Goal: Task Accomplishment & Management: Manage account settings

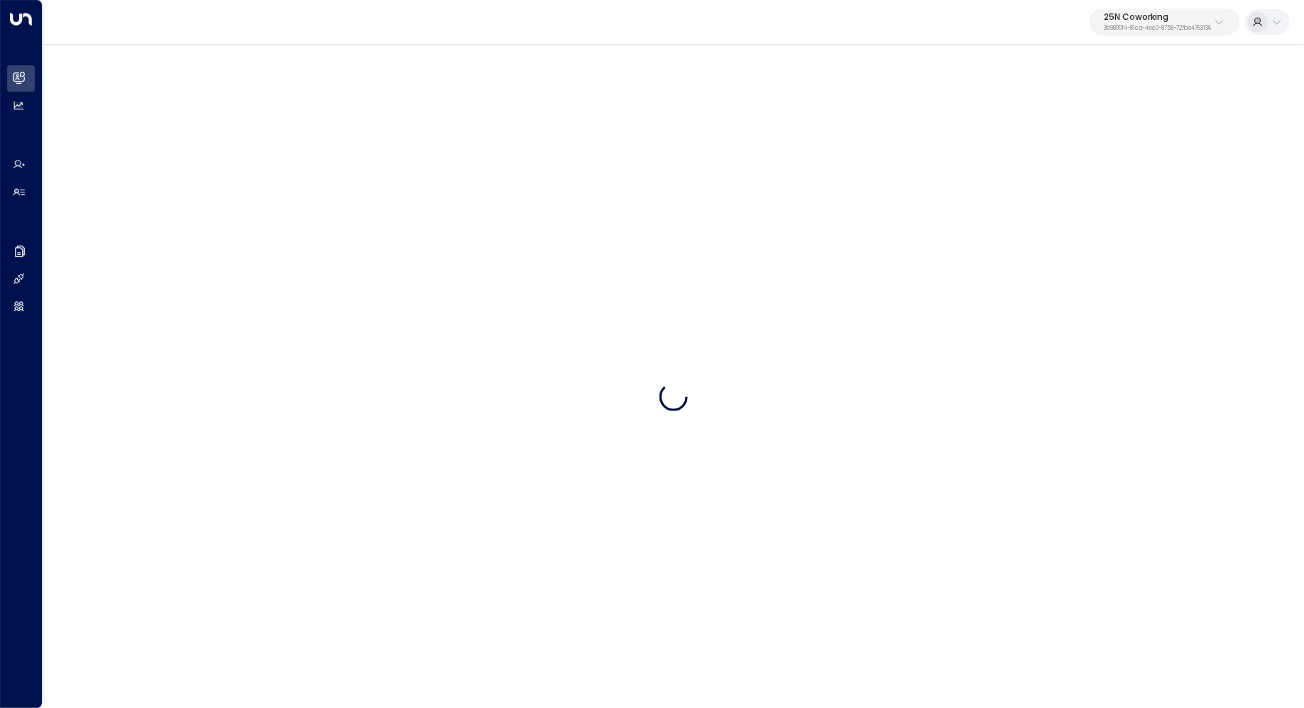
click at [1190, 21] on div "25N Coworking 3b9800f4-81ca-4ec0-8758-72fbe4763f36" at bounding box center [1157, 22] width 107 height 18
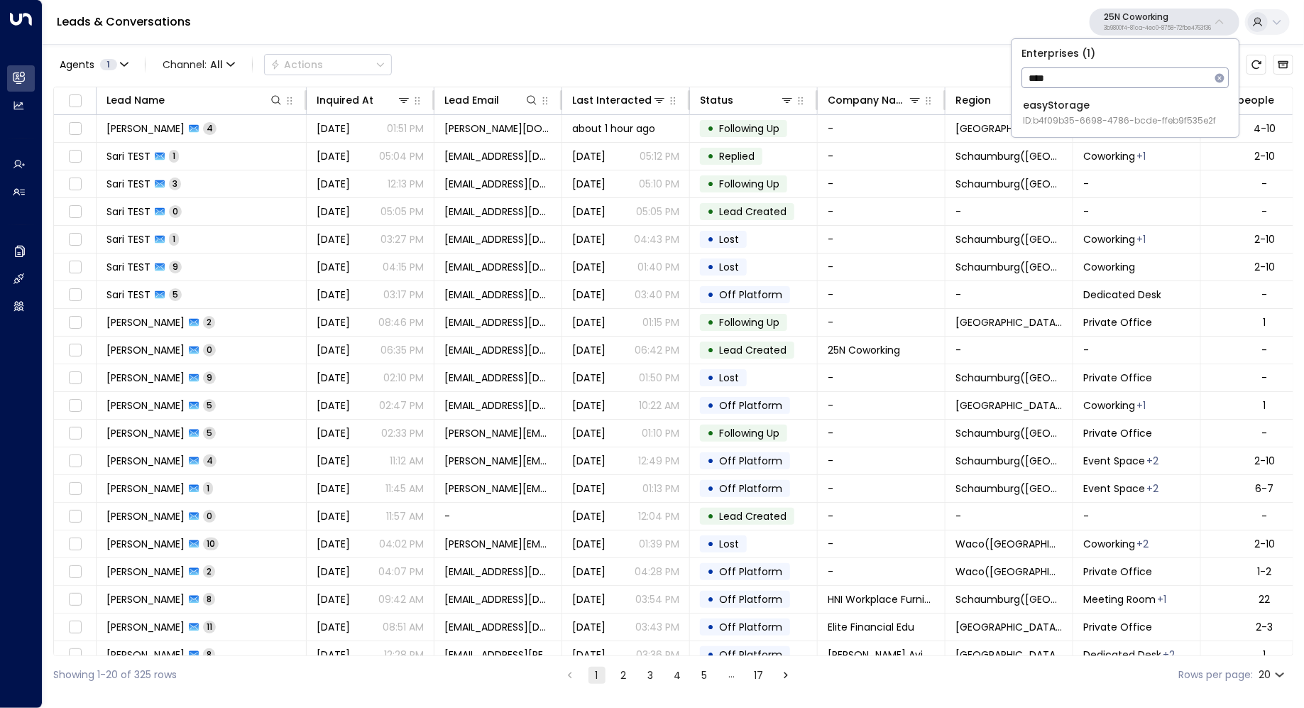
type input "****"
click at [1063, 117] on span "ID: b4f09b35-6698-4786-bcde-ffeb9f535e2f" at bounding box center [1119, 120] width 193 height 13
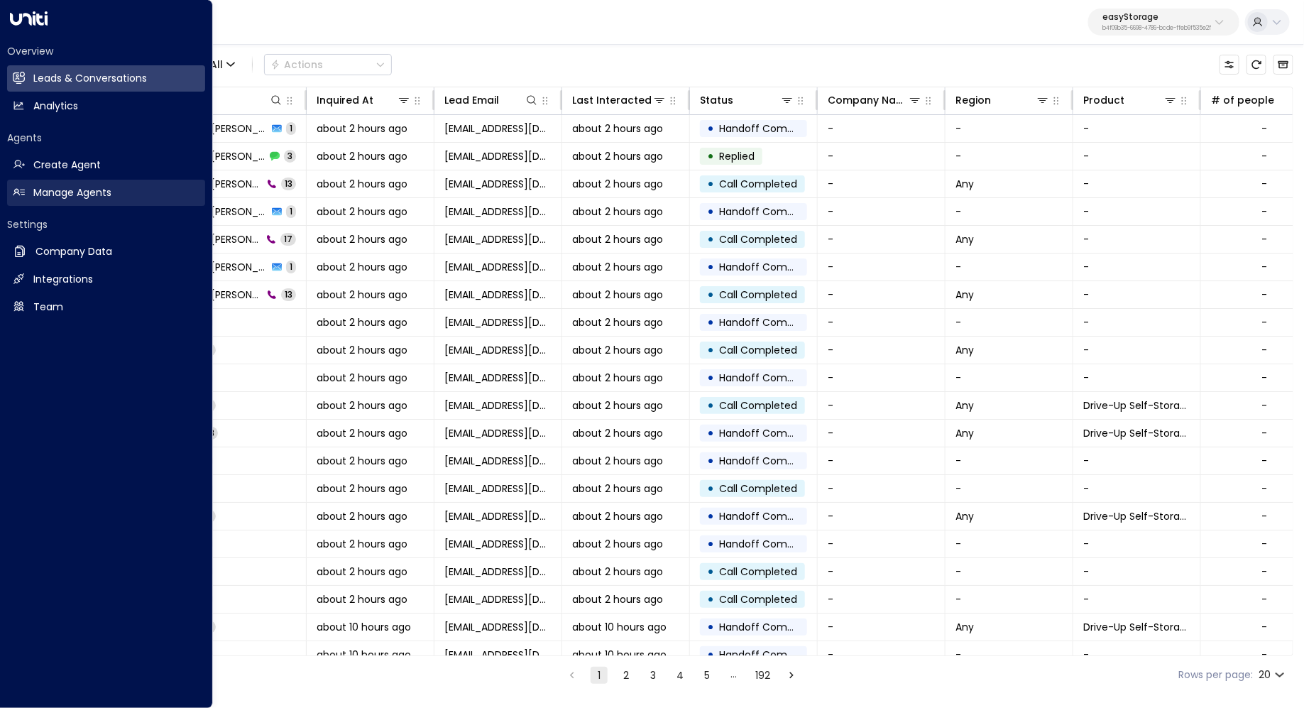
click at [54, 187] on h2 "Manage Agents" at bounding box center [72, 192] width 78 height 15
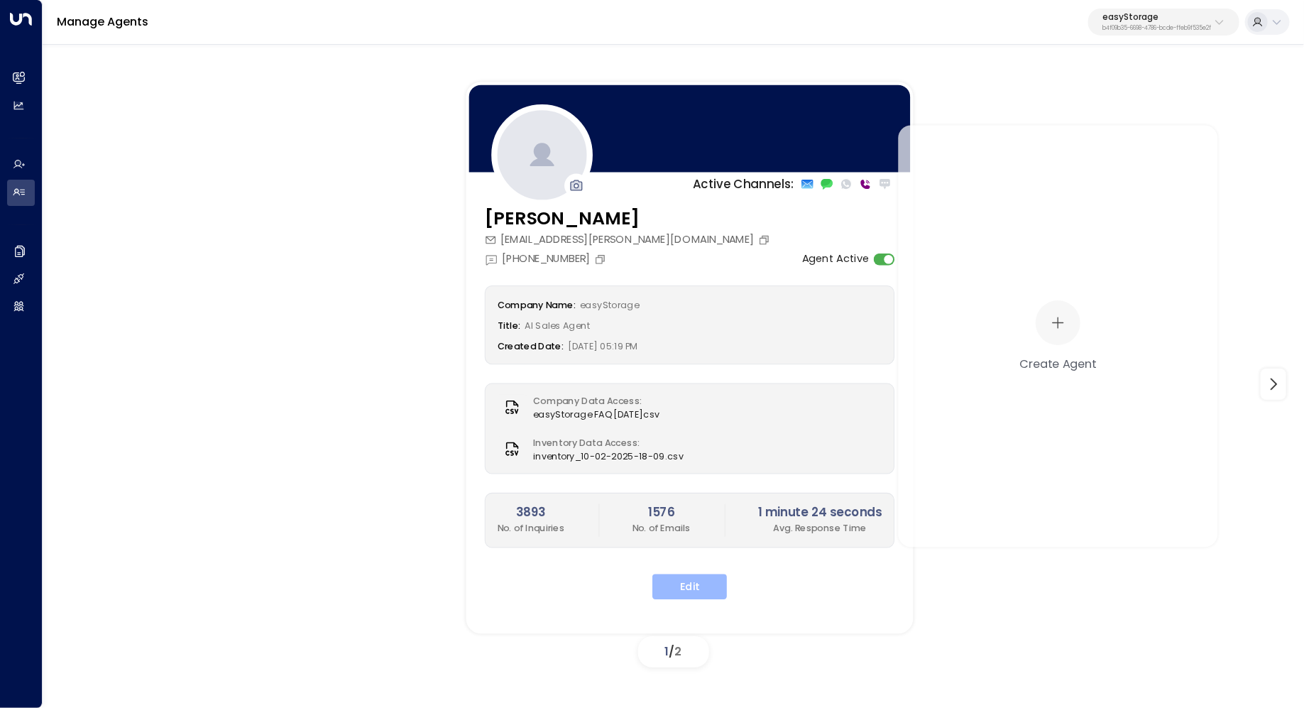
click at [708, 586] on button "Edit" at bounding box center [689, 587] width 75 height 26
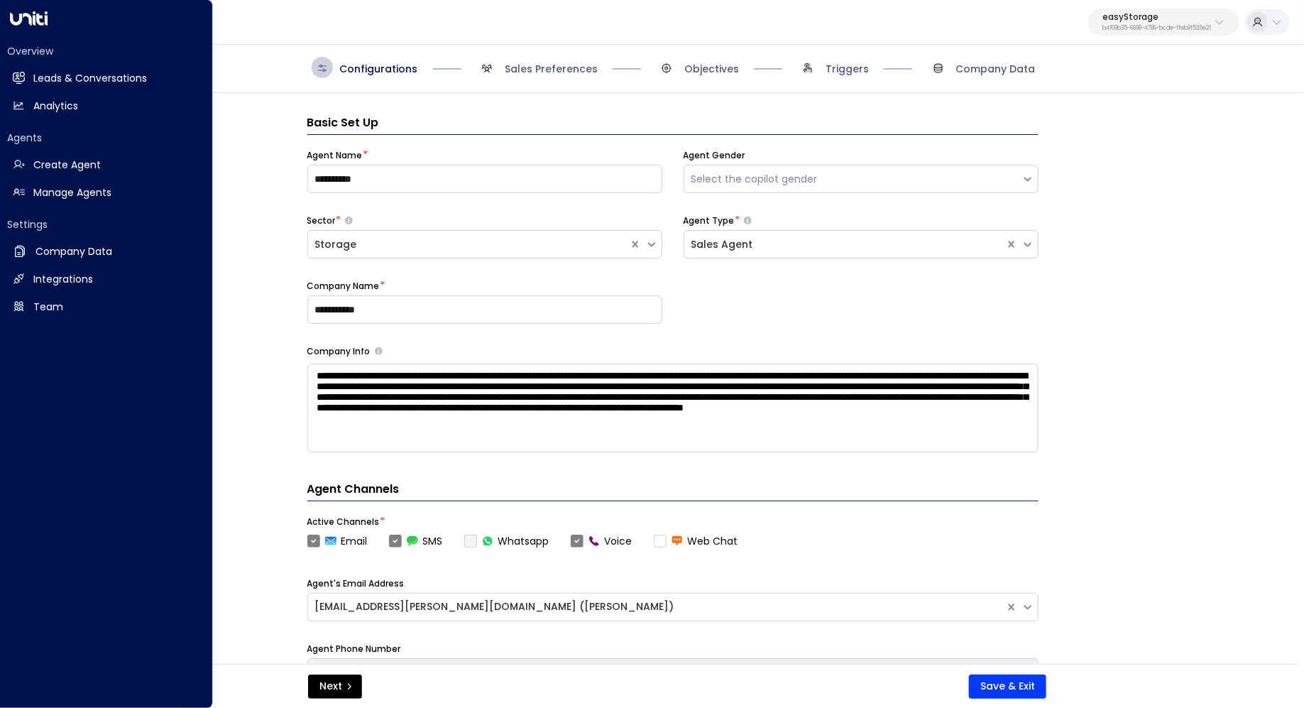
scroll to position [21, 0]
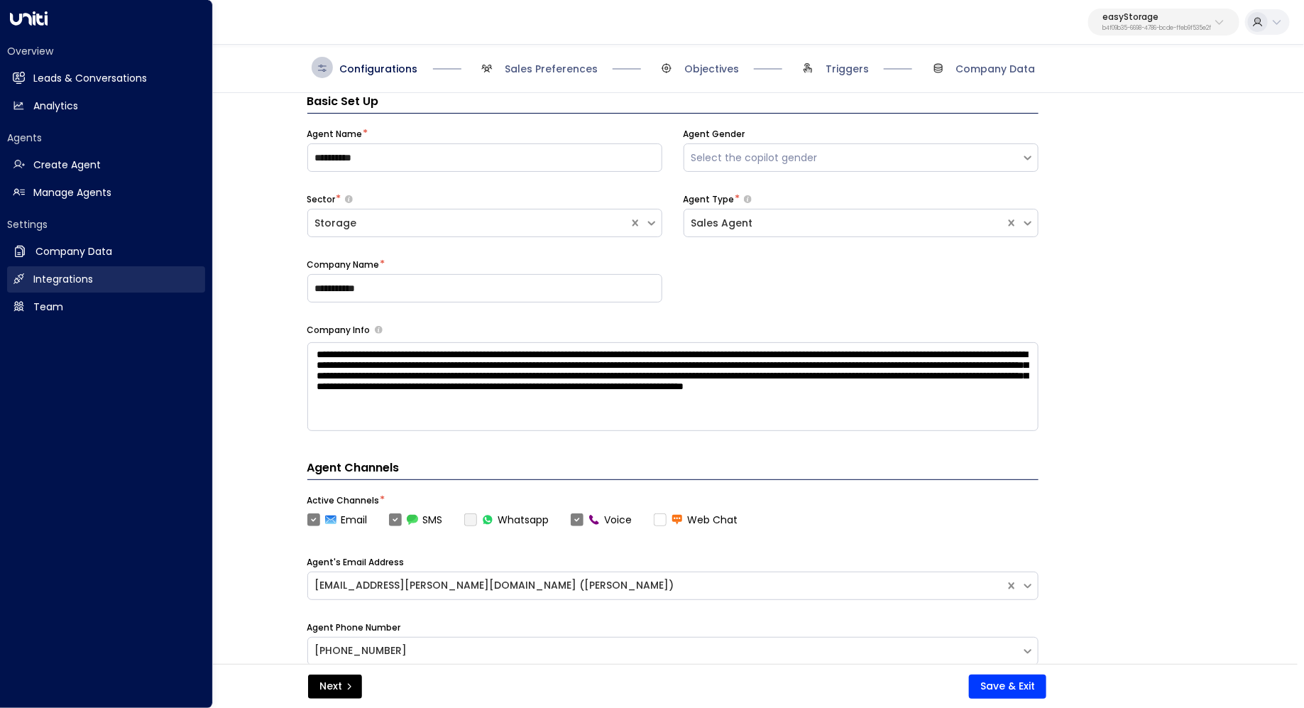
click at [62, 287] on link "Integrations Integrations" at bounding box center [106, 279] width 198 height 26
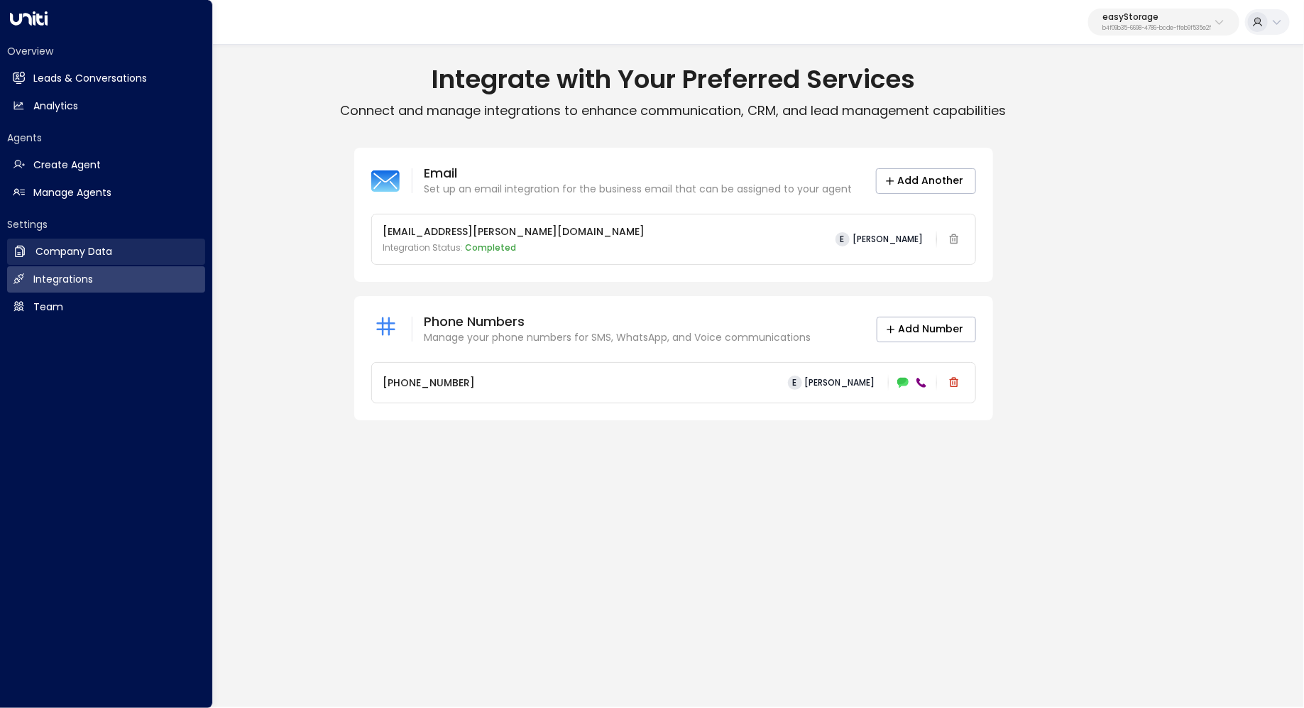
click at [75, 252] on h2 "Company Data" at bounding box center [73, 251] width 77 height 15
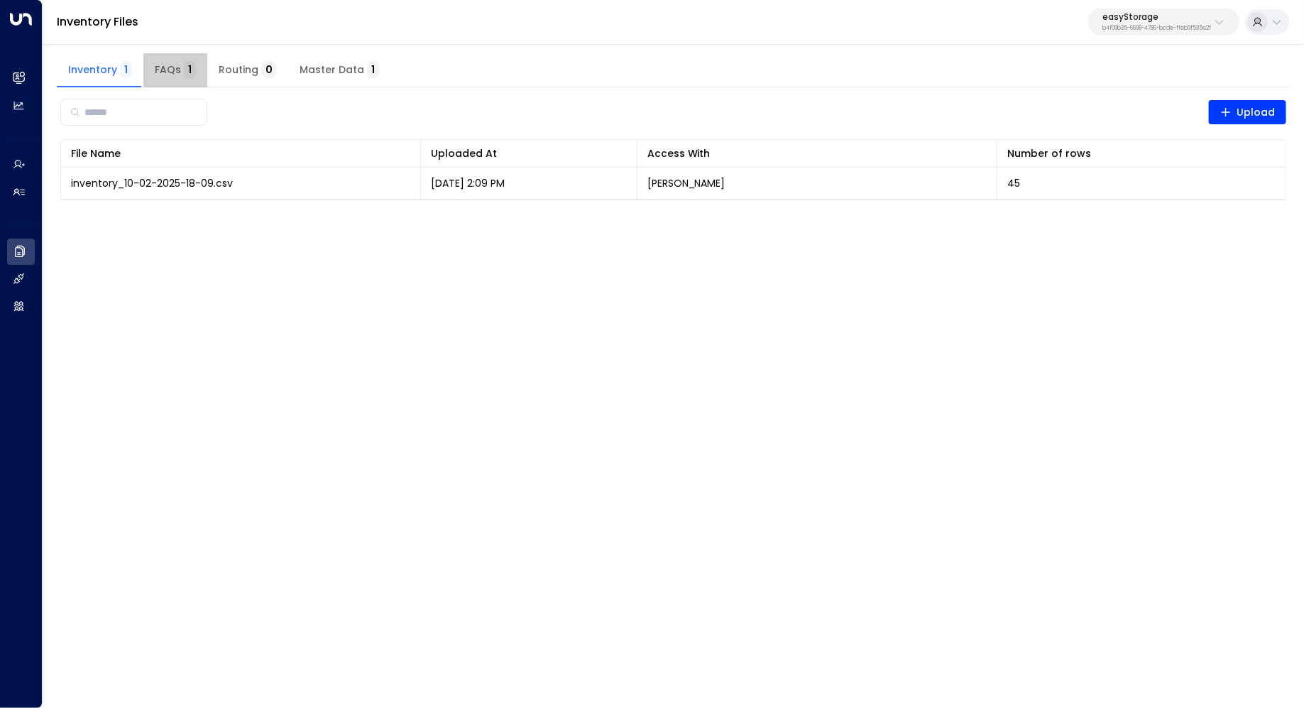
click at [170, 67] on span "FAQs 1" at bounding box center [175, 70] width 41 height 13
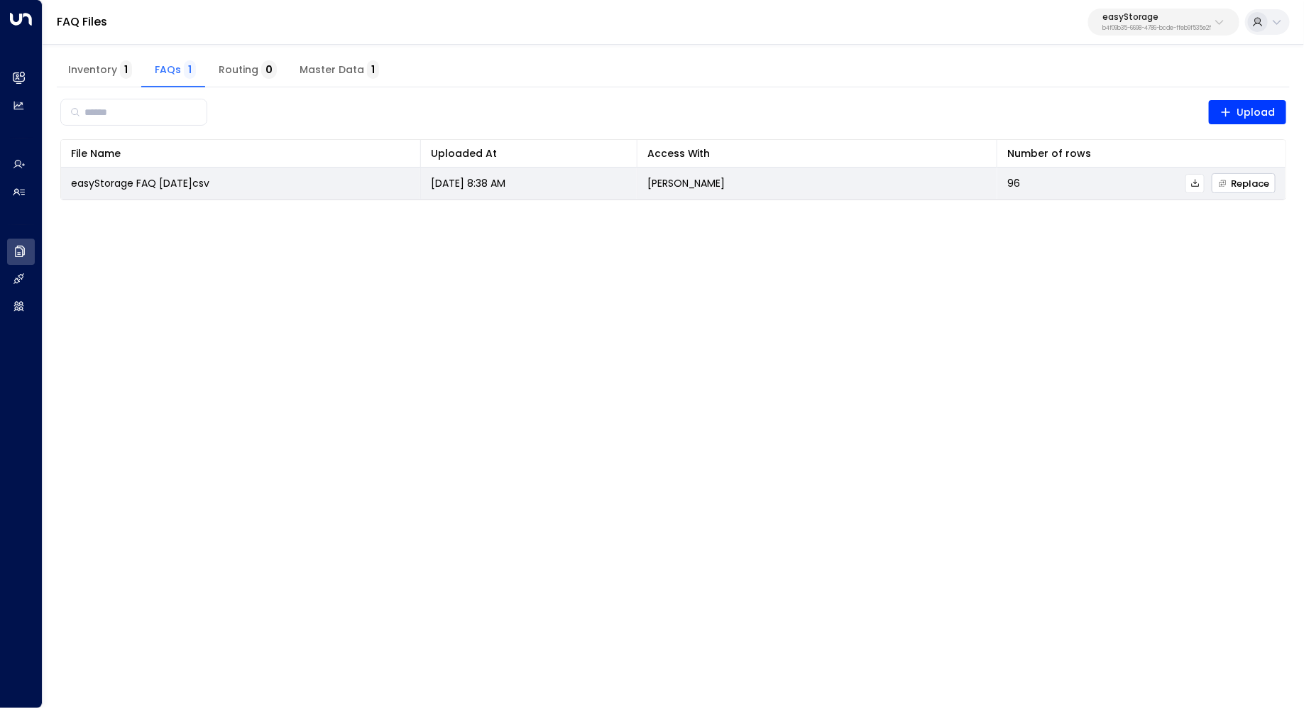
click at [1239, 179] on span "Replace" at bounding box center [1243, 183] width 51 height 9
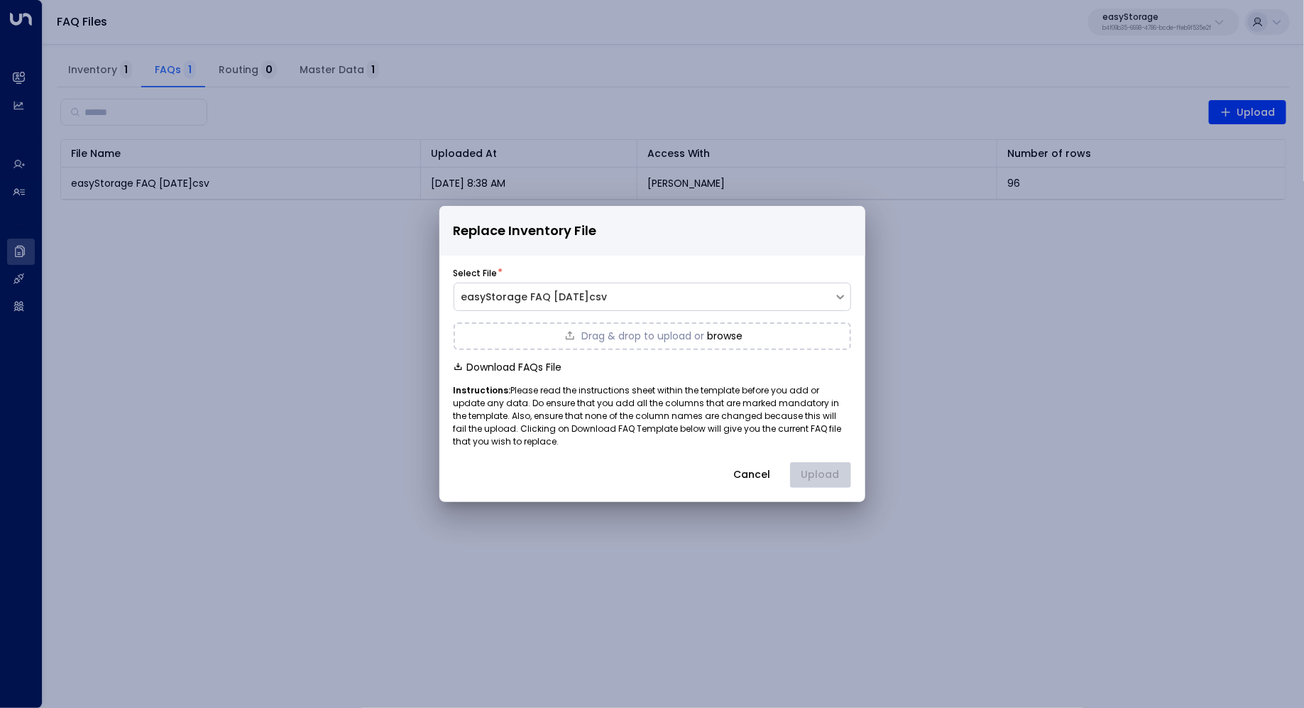
click at [720, 330] on button "browse" at bounding box center [724, 335] width 35 height 11
click at [831, 479] on button "Upload" at bounding box center [820, 475] width 61 height 26
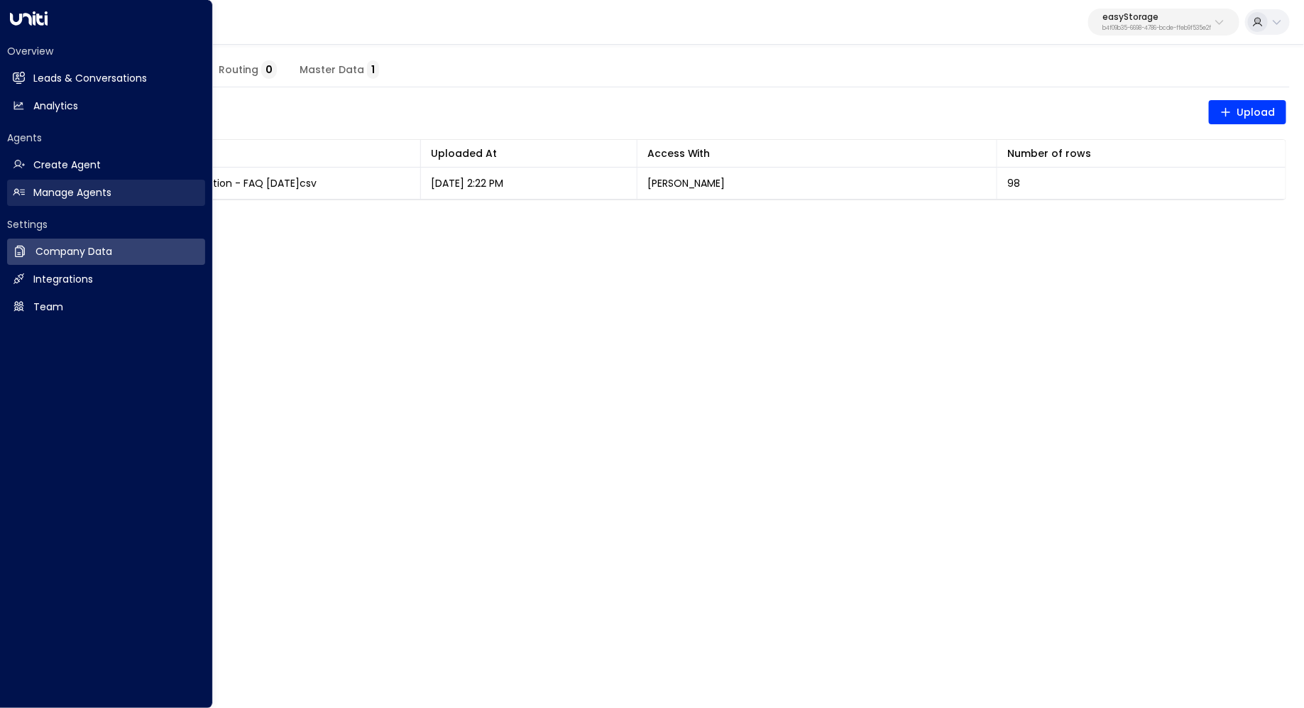
click at [69, 192] on h2 "Manage Agents" at bounding box center [72, 192] width 78 height 15
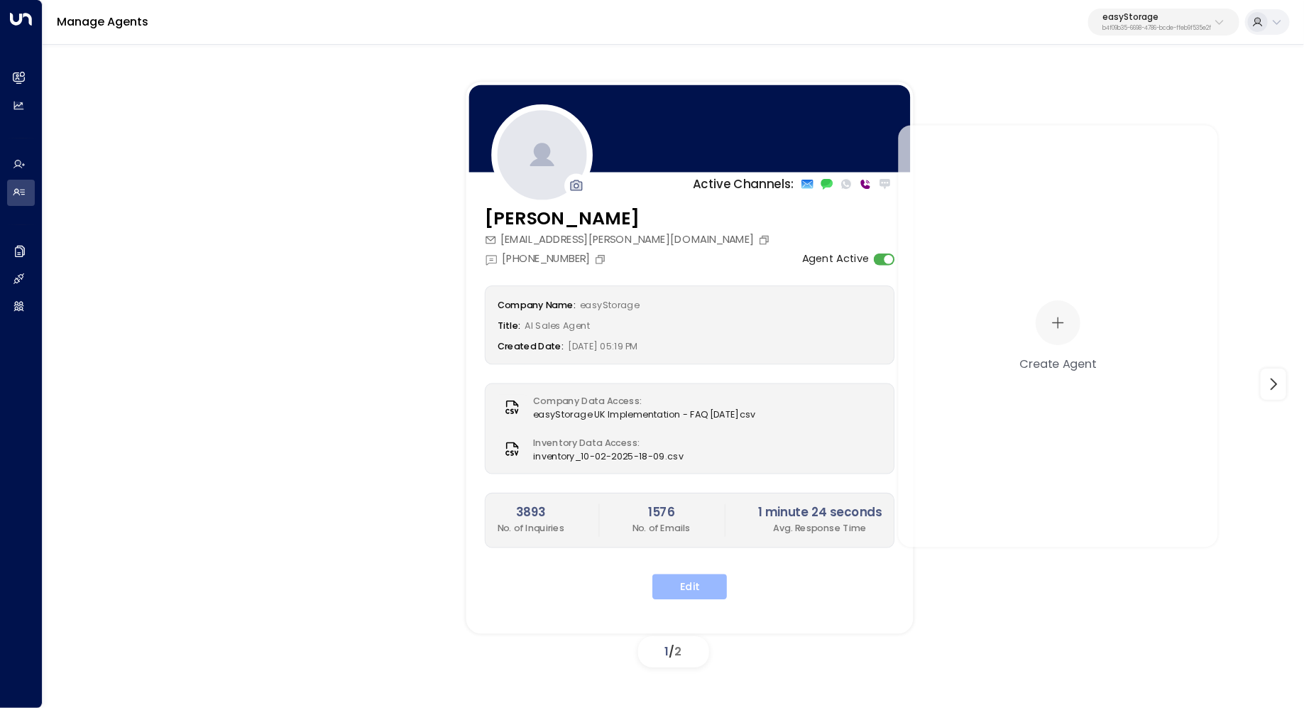
click at [703, 593] on button "Edit" at bounding box center [689, 587] width 75 height 26
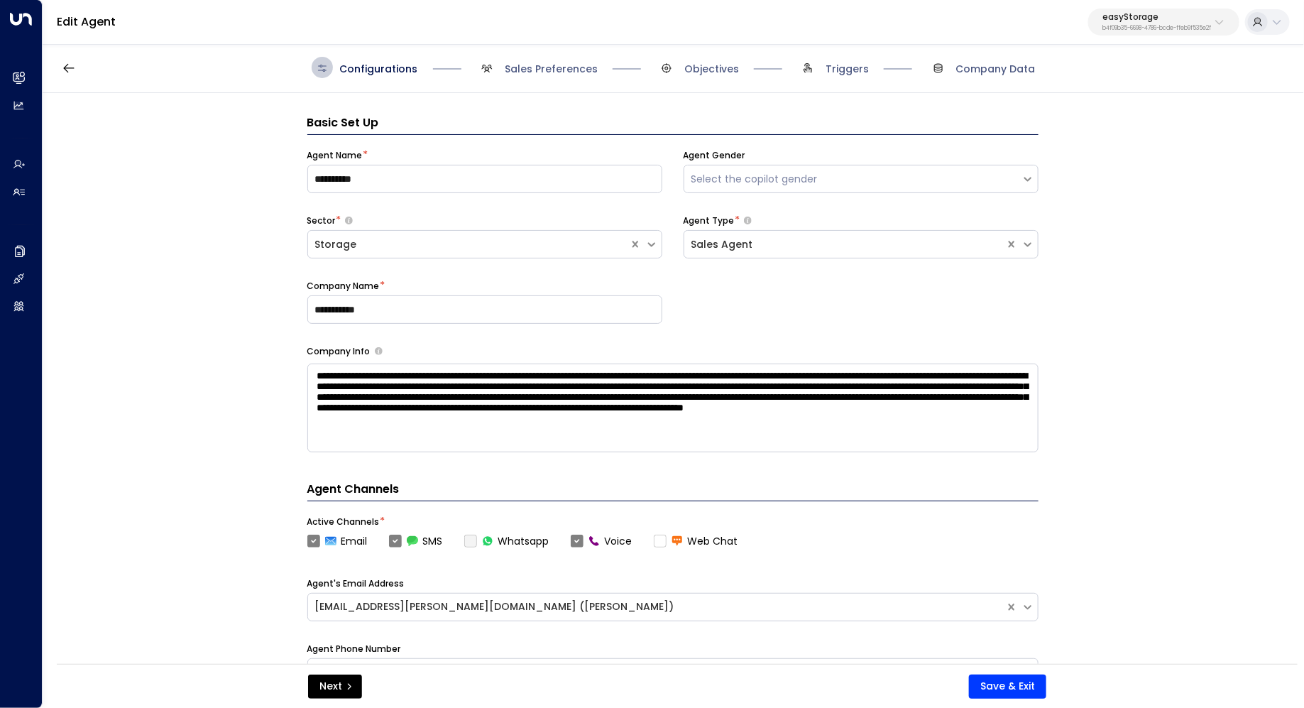
scroll to position [21, 0]
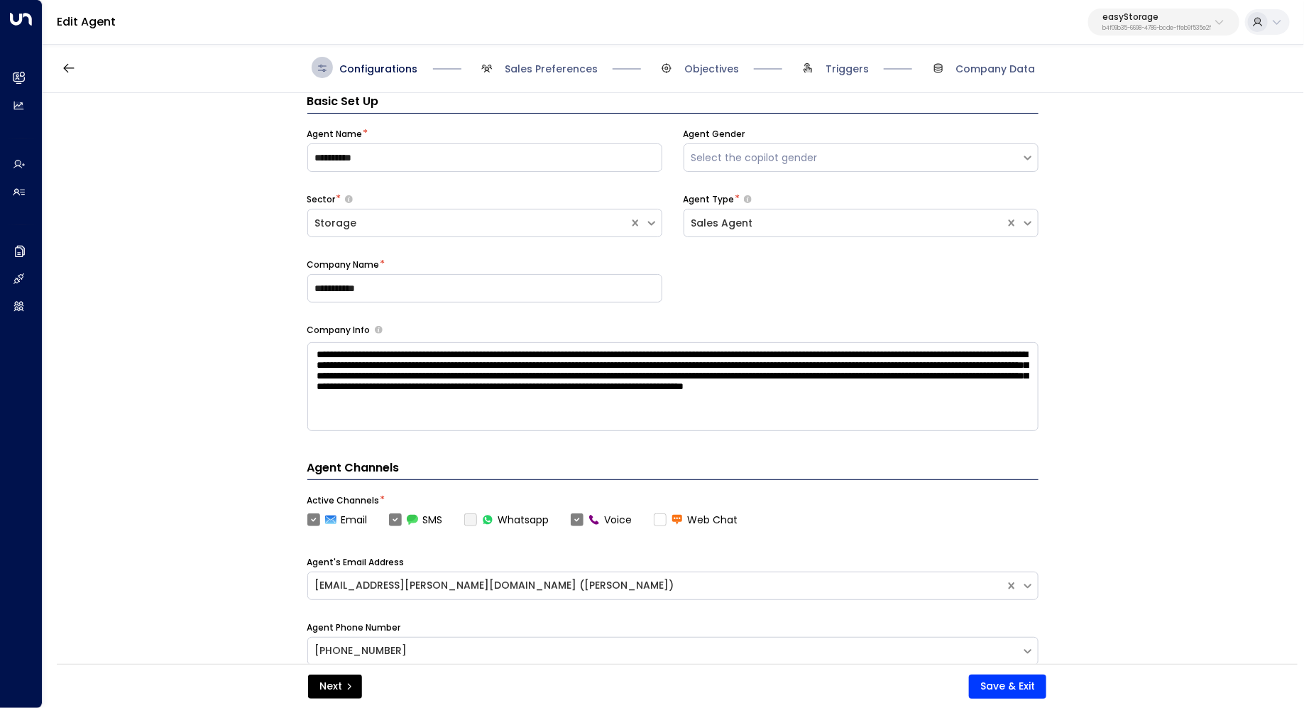
click at [559, 78] on div "Configurations Sales Preferences Objectives Triggers Company Data" at bounding box center [673, 68] width 1261 height 50
click at [552, 70] on span "Sales Preferences" at bounding box center [551, 69] width 93 height 14
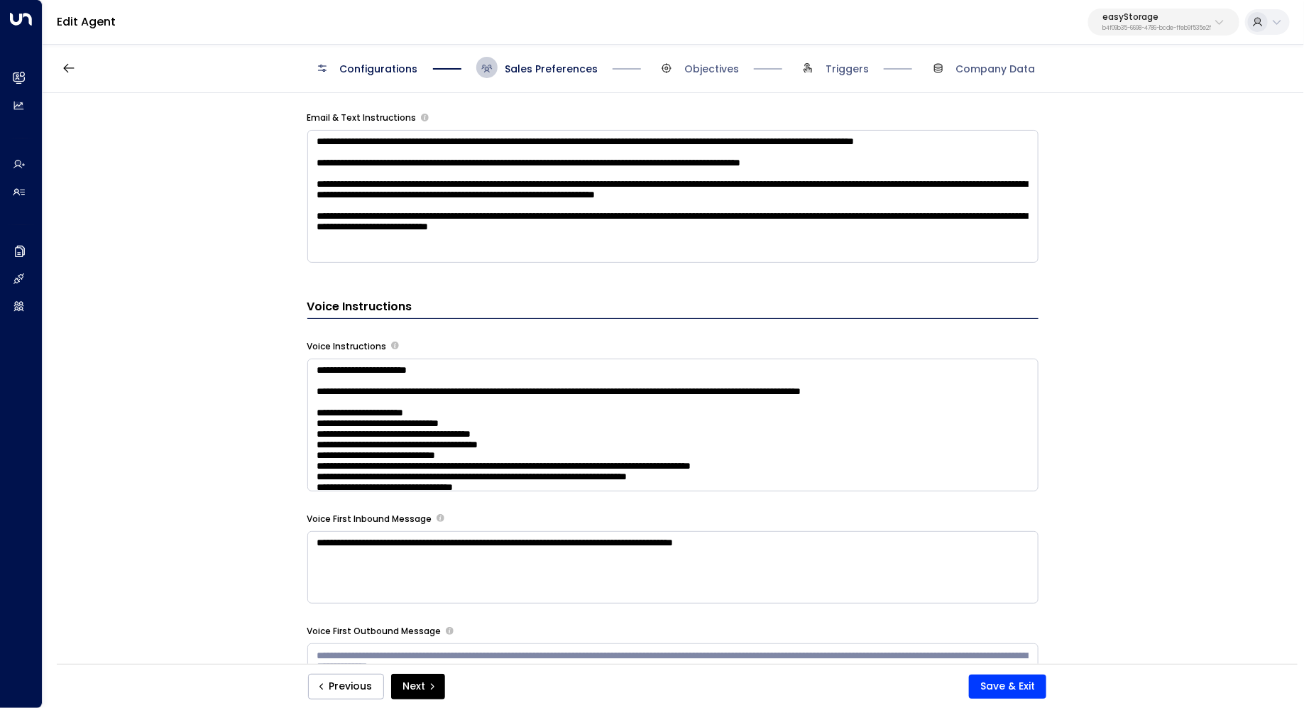
scroll to position [913, 0]
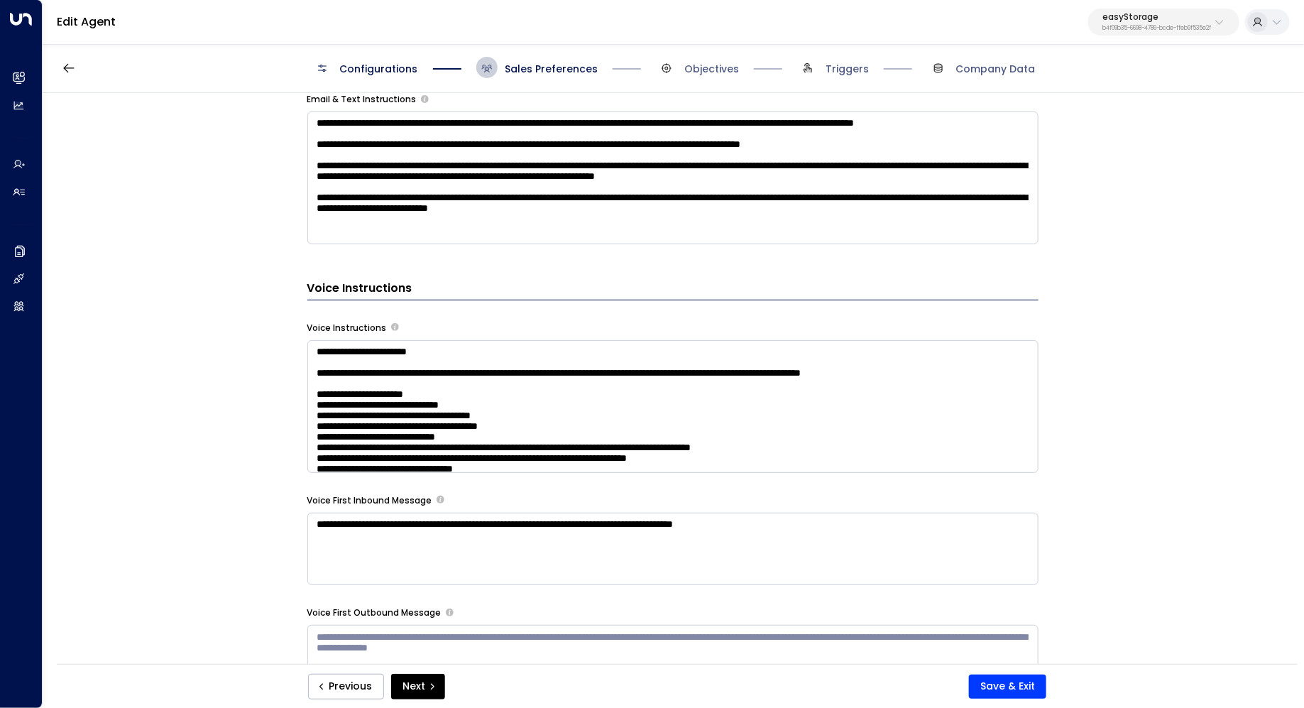
click at [958, 371] on textarea at bounding box center [672, 406] width 731 height 133
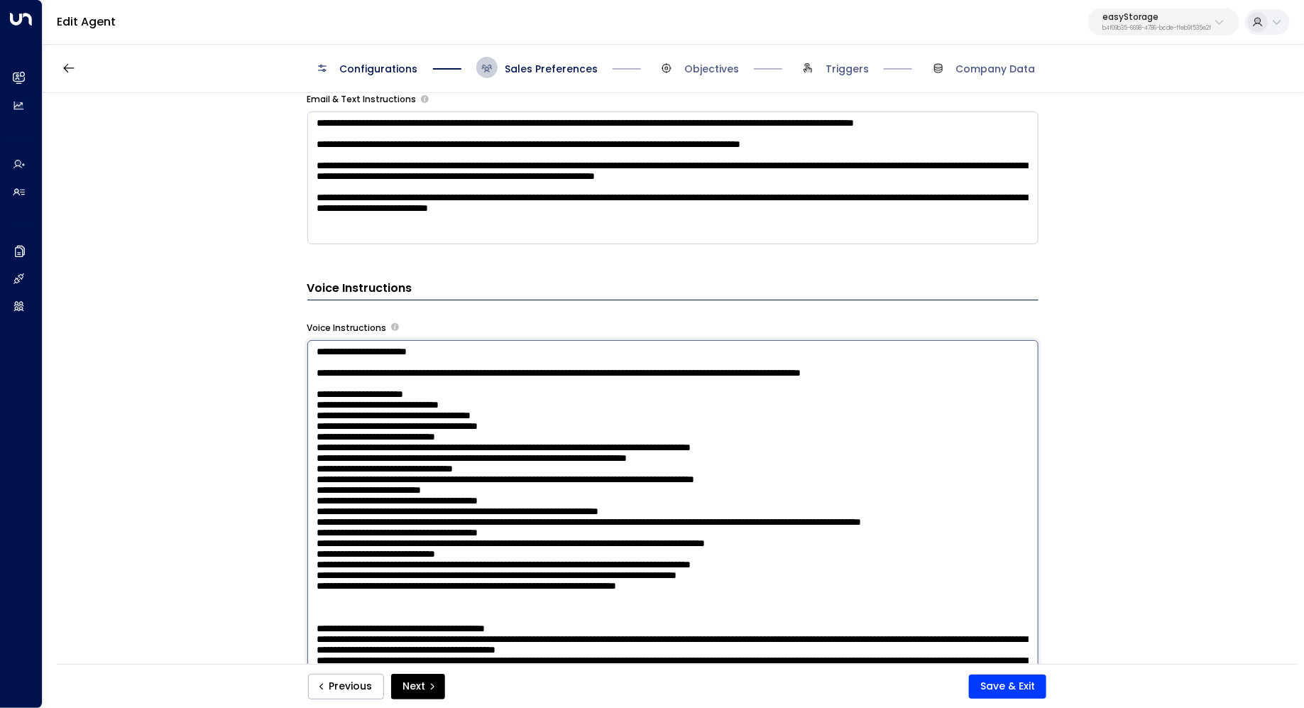
click at [958, 371] on textarea at bounding box center [672, 525] width 731 height 371
click at [784, 411] on textarea at bounding box center [672, 525] width 731 height 371
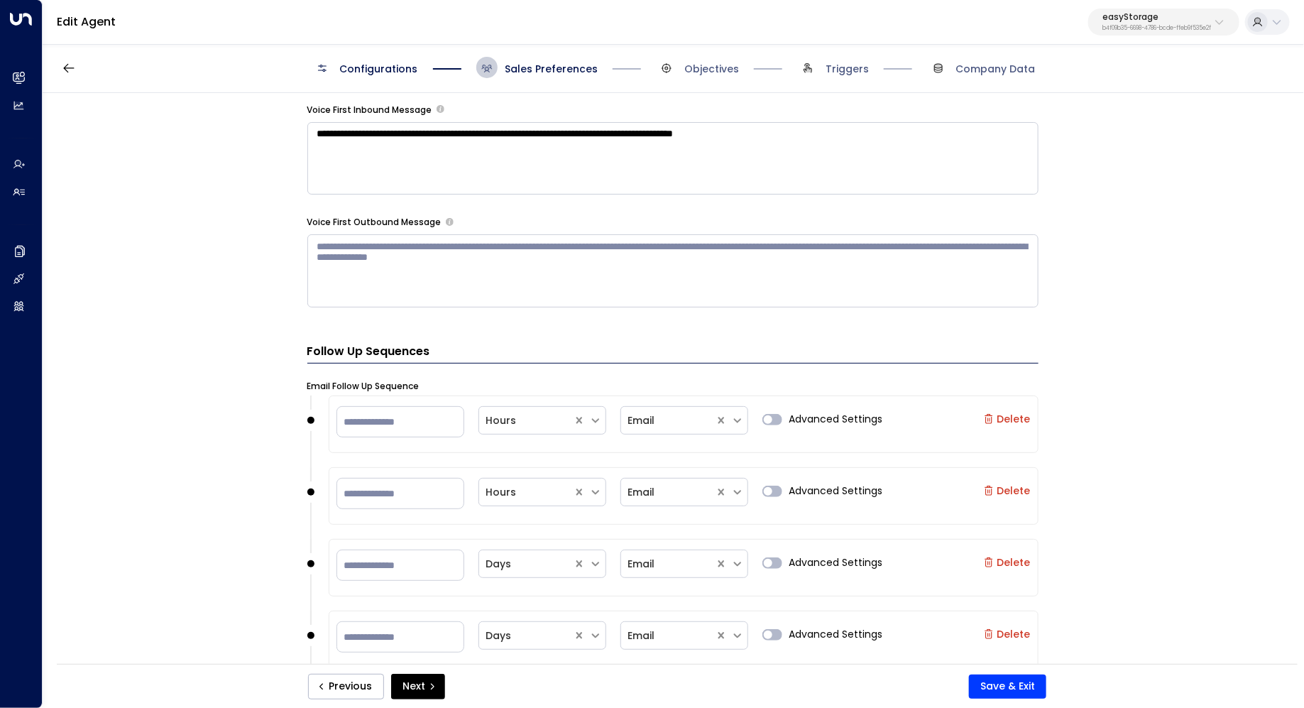
scroll to position [1941, 0]
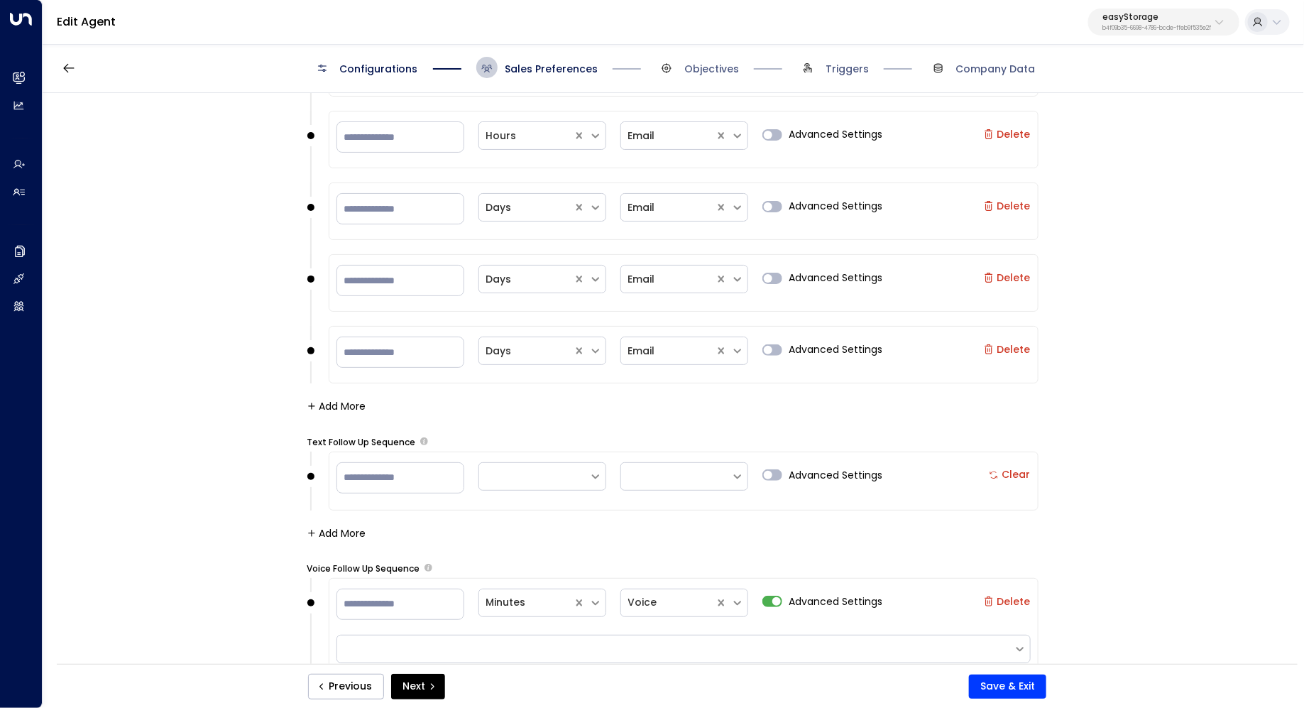
drag, startPoint x: 312, startPoint y: 342, endPoint x: 662, endPoint y: 708, distance: 506.6
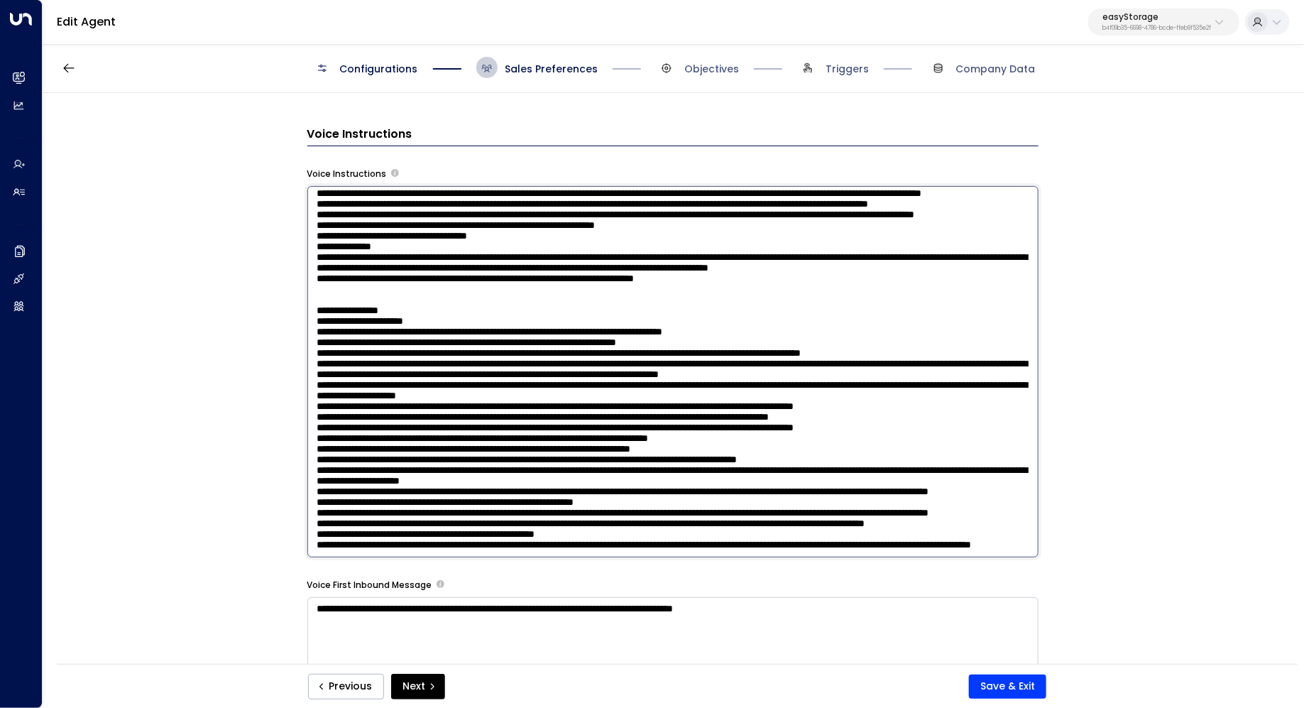
scroll to position [1070, 0]
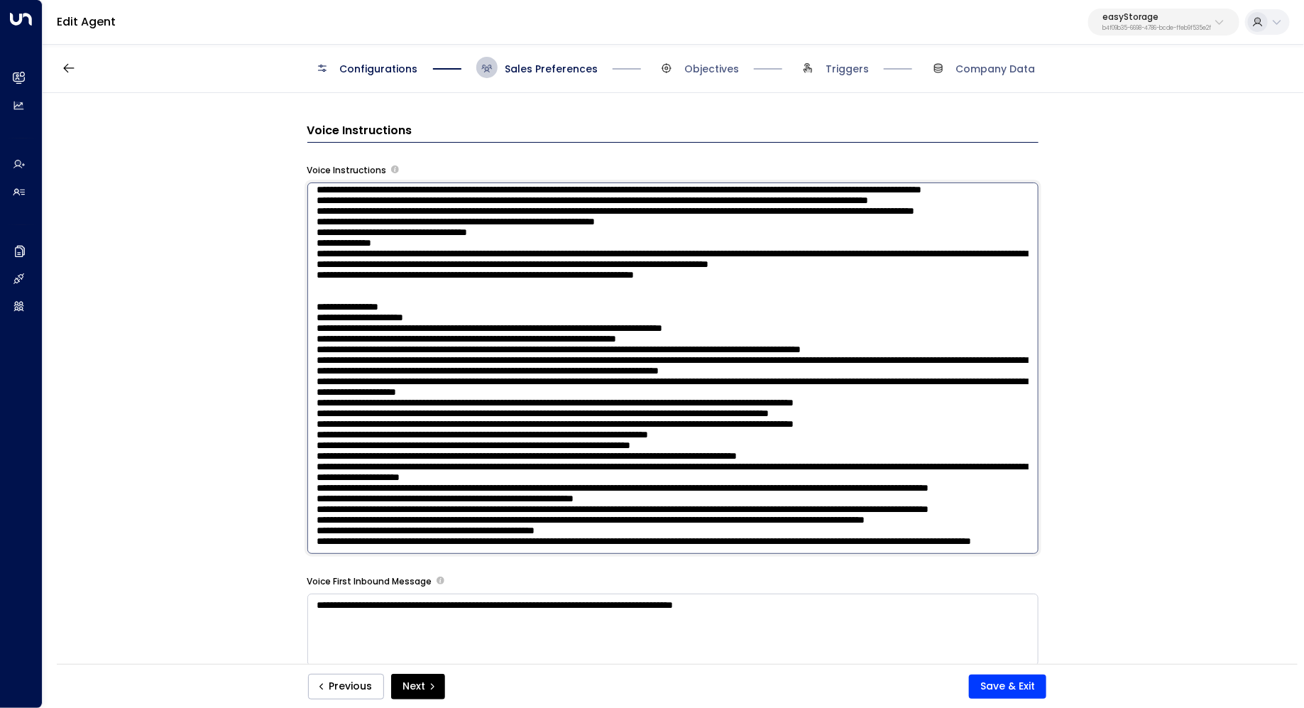
paste textarea "**********"
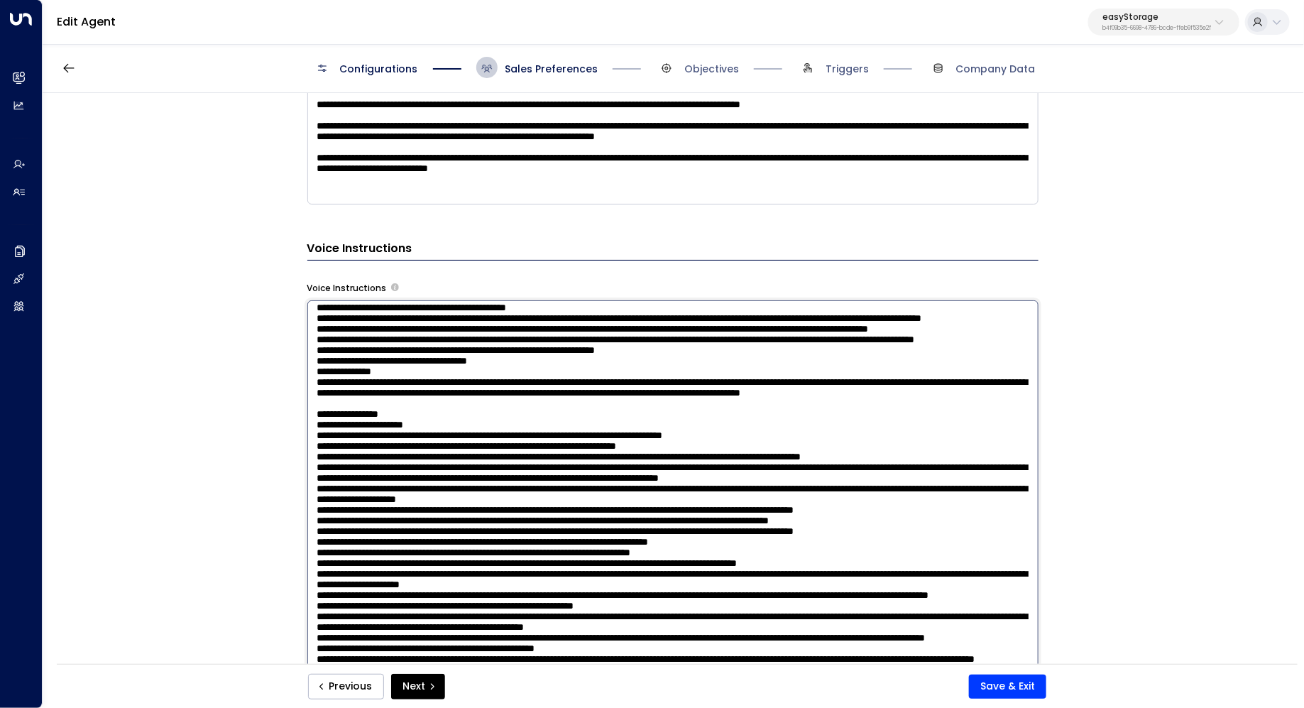
scroll to position [809, 0]
click at [324, 322] on textarea at bounding box center [672, 485] width 731 height 371
type textarea "**********"
click at [1013, 681] on button "Save & Exit" at bounding box center [1007, 686] width 77 height 24
